Goal: Communication & Community: Answer question/provide support

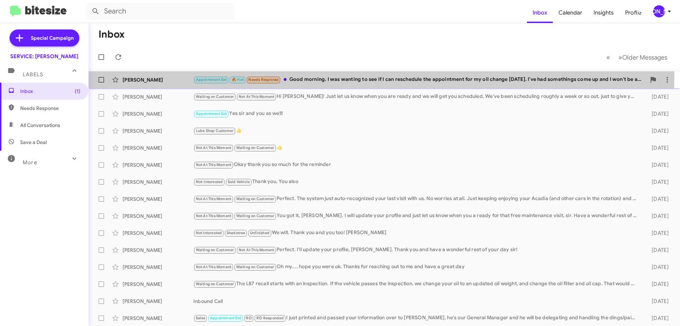
click at [351, 77] on div "Appointment Set 🔥 Hot Needs Response Good morning. I was wanting to see if I ca…" at bounding box center [419, 79] width 453 height 8
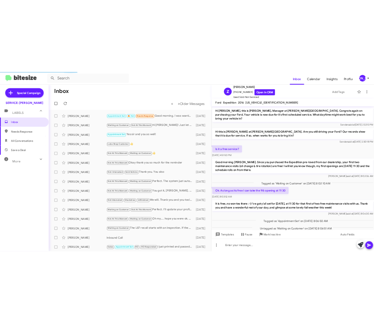
scroll to position [59, 0]
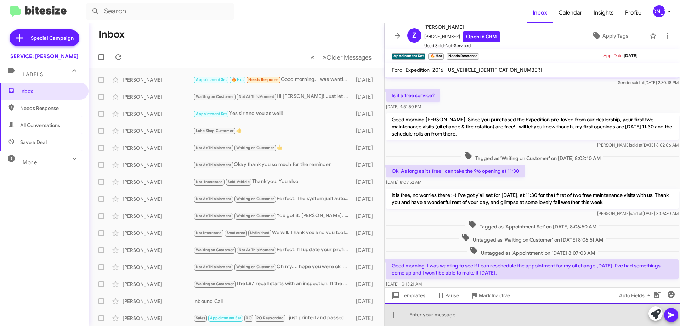
click at [452, 315] on div at bounding box center [533, 314] width 296 height 23
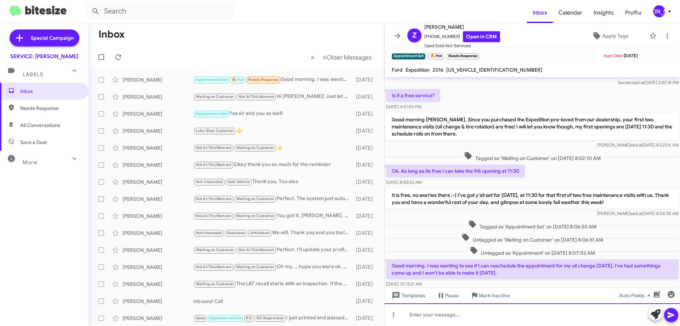
click at [526, 319] on div at bounding box center [533, 314] width 296 height 23
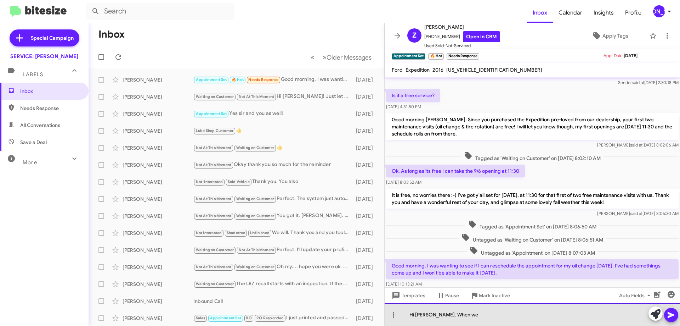
click at [539, 325] on div "Hi [PERSON_NAME]. When we" at bounding box center [533, 314] width 296 height 23
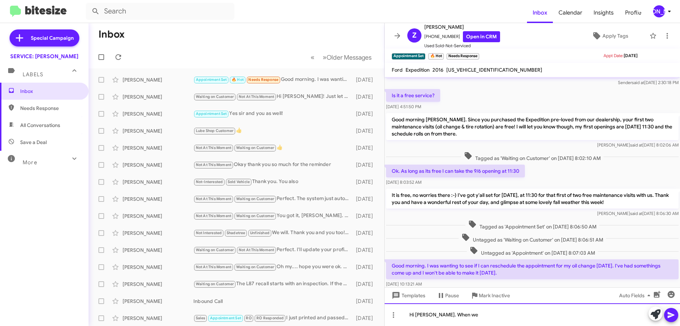
click at [539, 325] on div "Hi [PERSON_NAME]. When we" at bounding box center [533, 314] width 296 height 23
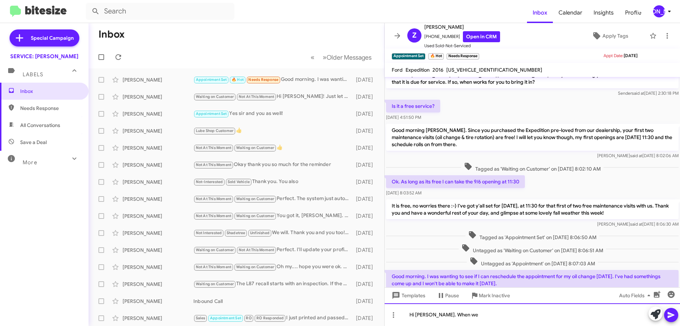
scroll to position [73, 0]
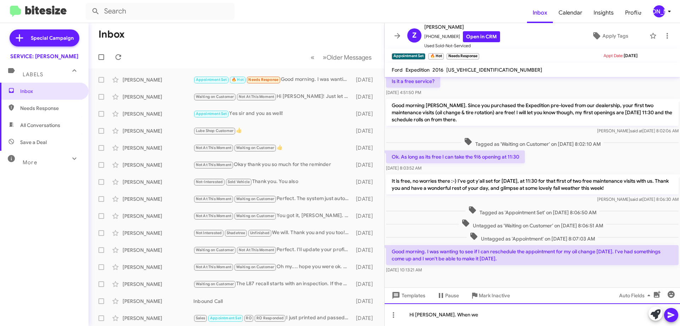
click at [502, 315] on div "Hi [PERSON_NAME]. When we" at bounding box center [533, 314] width 296 height 23
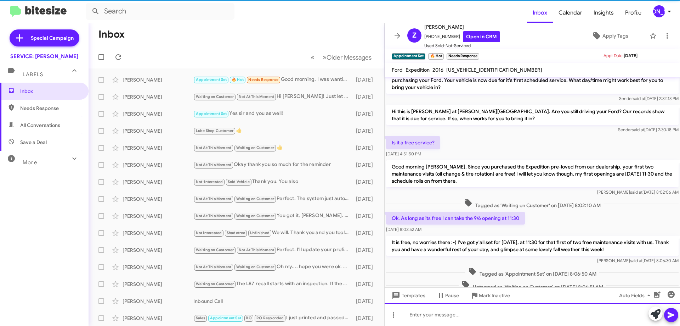
scroll to position [106, 0]
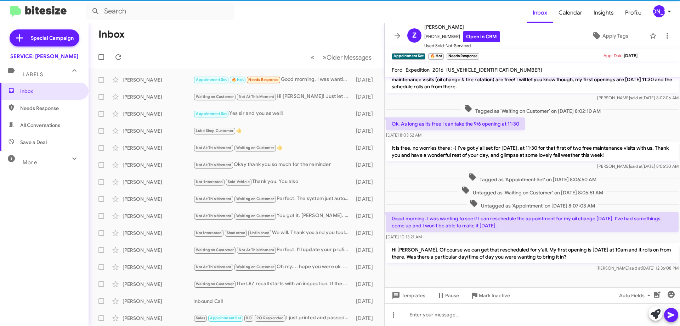
click at [41, 120] on span "All Conversations" at bounding box center [44, 125] width 89 height 17
type input "in:all-conversations"
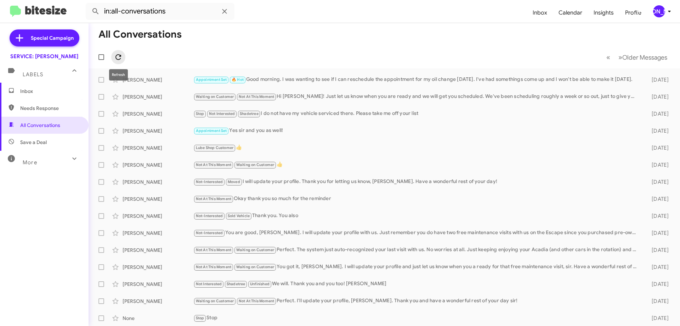
click at [118, 61] on icon at bounding box center [118, 57] width 9 height 9
click at [114, 57] on icon at bounding box center [118, 57] width 9 height 9
